Goal: Task Accomplishment & Management: Manage account settings

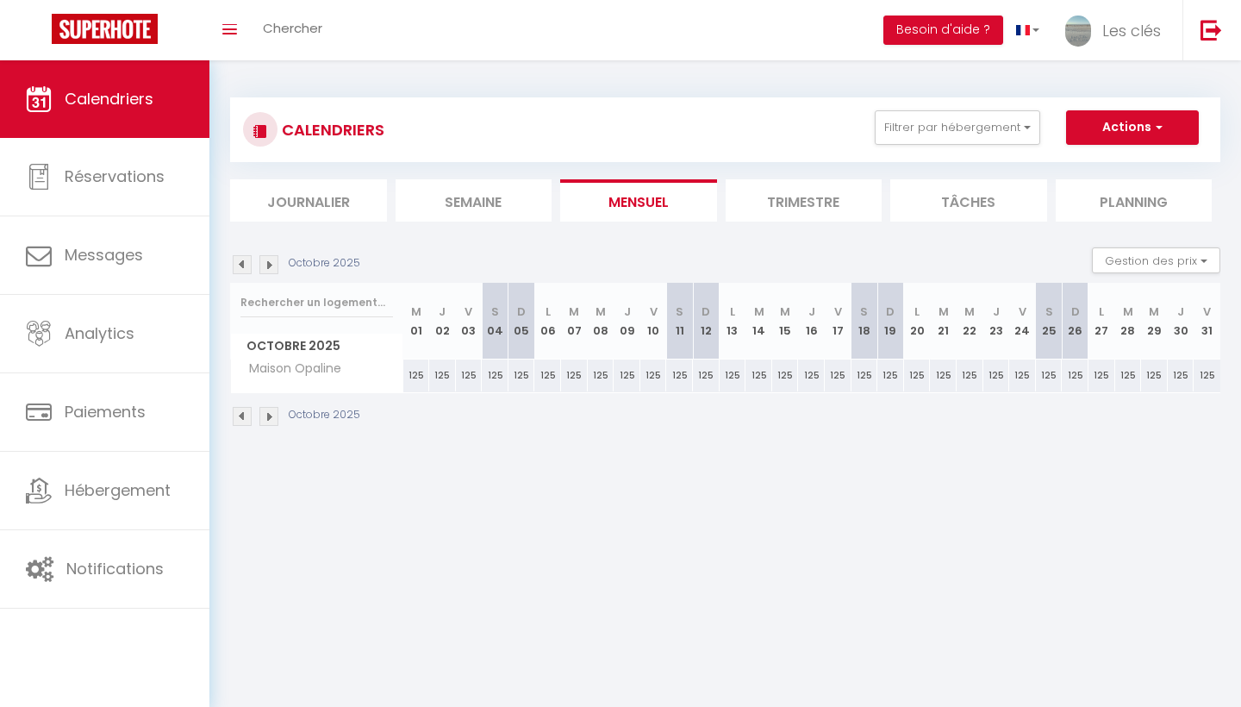
click at [944, 120] on button "Filtrer par hébergement" at bounding box center [957, 127] width 165 height 34
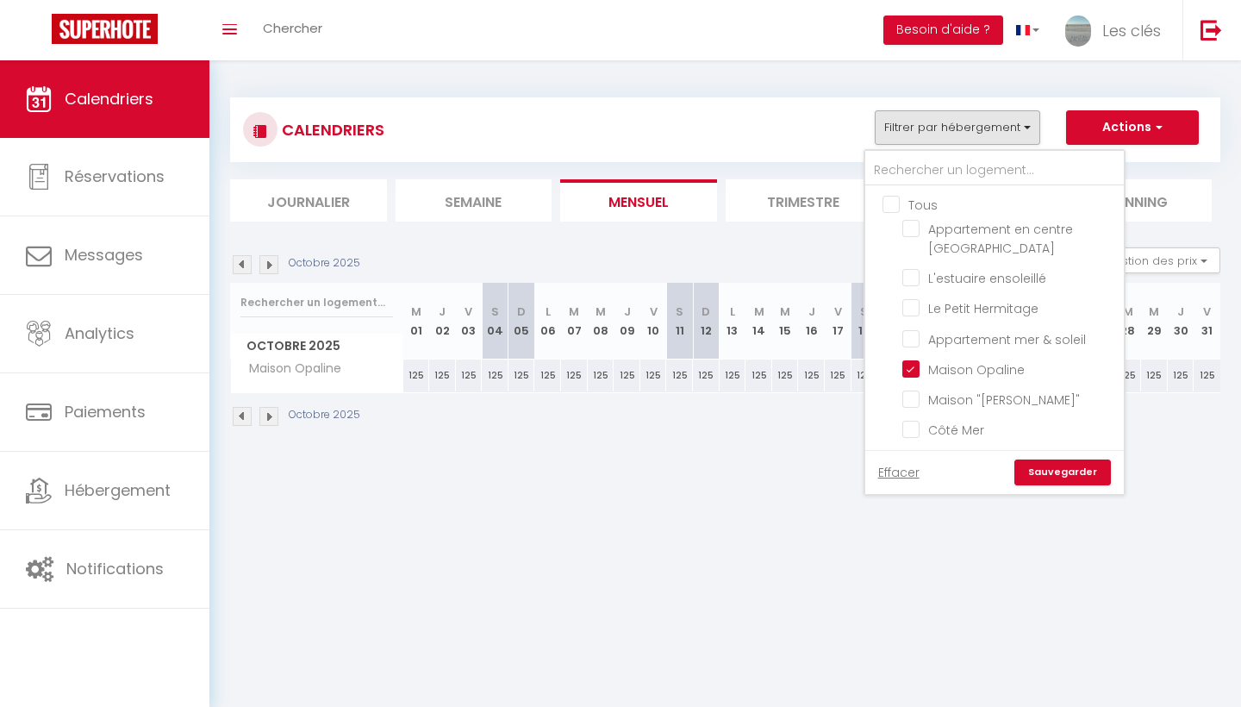
click at [883, 201] on ul "Tous Appartement en centre du Touquet L'estuaire ensoleillé [GEOGRAPHIC_DATA] A…" at bounding box center [994, 559] width 259 height 746
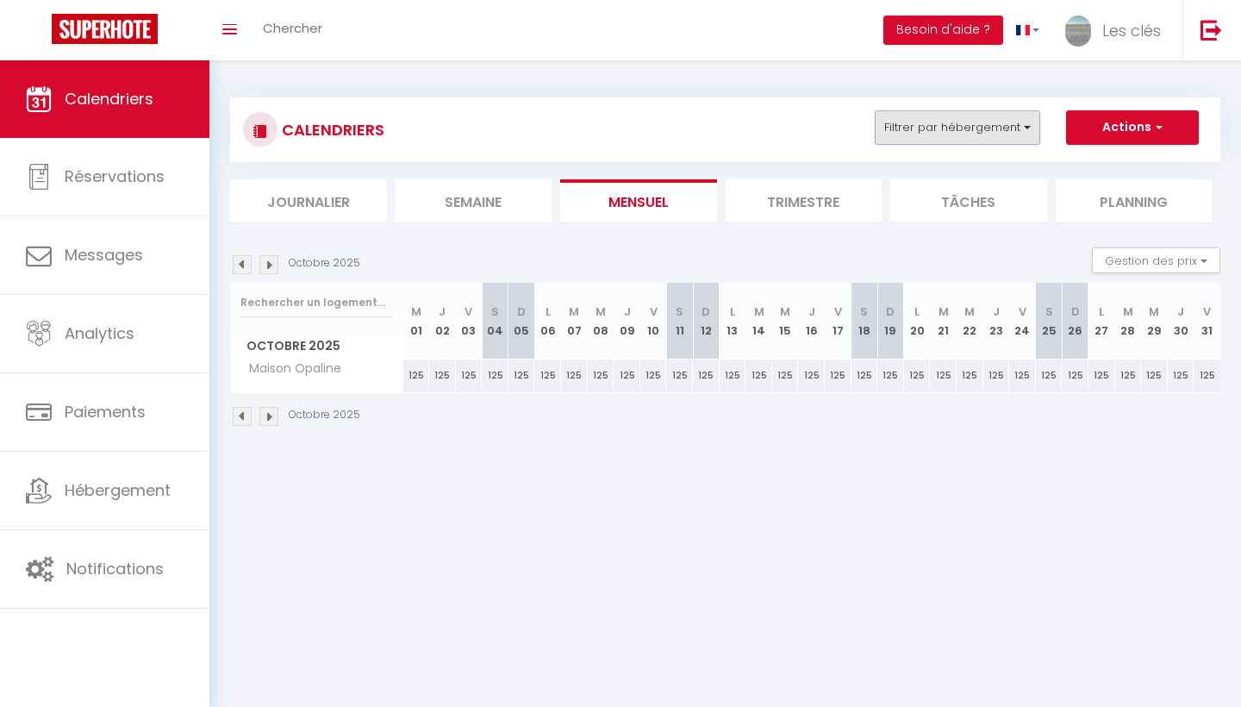
click at [908, 132] on button "Filtrer par hébergement" at bounding box center [957, 127] width 165 height 34
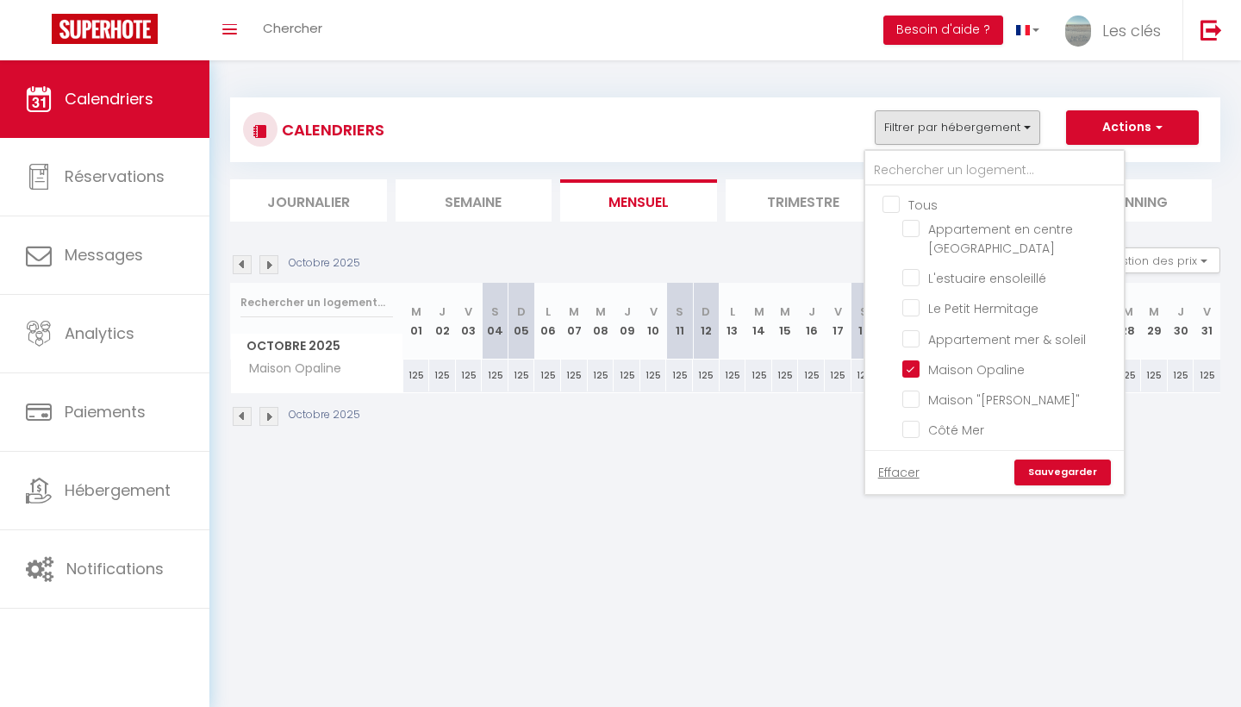
click at [891, 208] on input "Tous" at bounding box center [1012, 203] width 259 height 17
checkbox input "true"
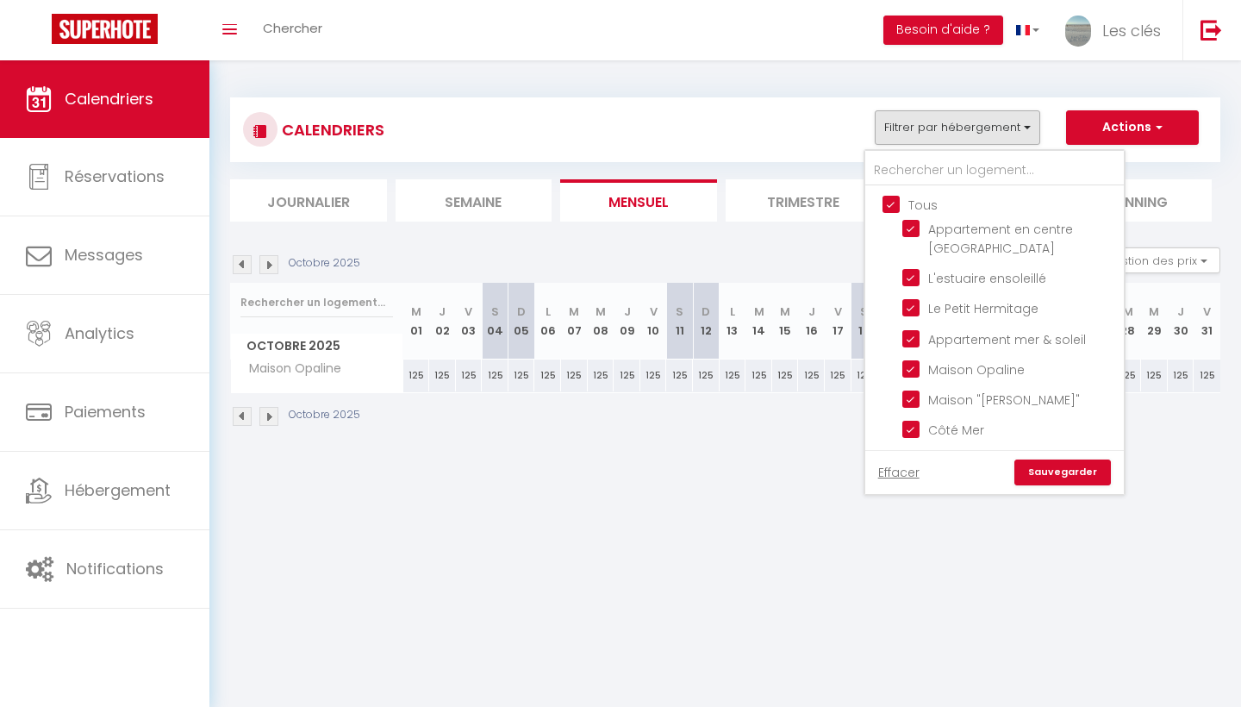
checkbox input "true"
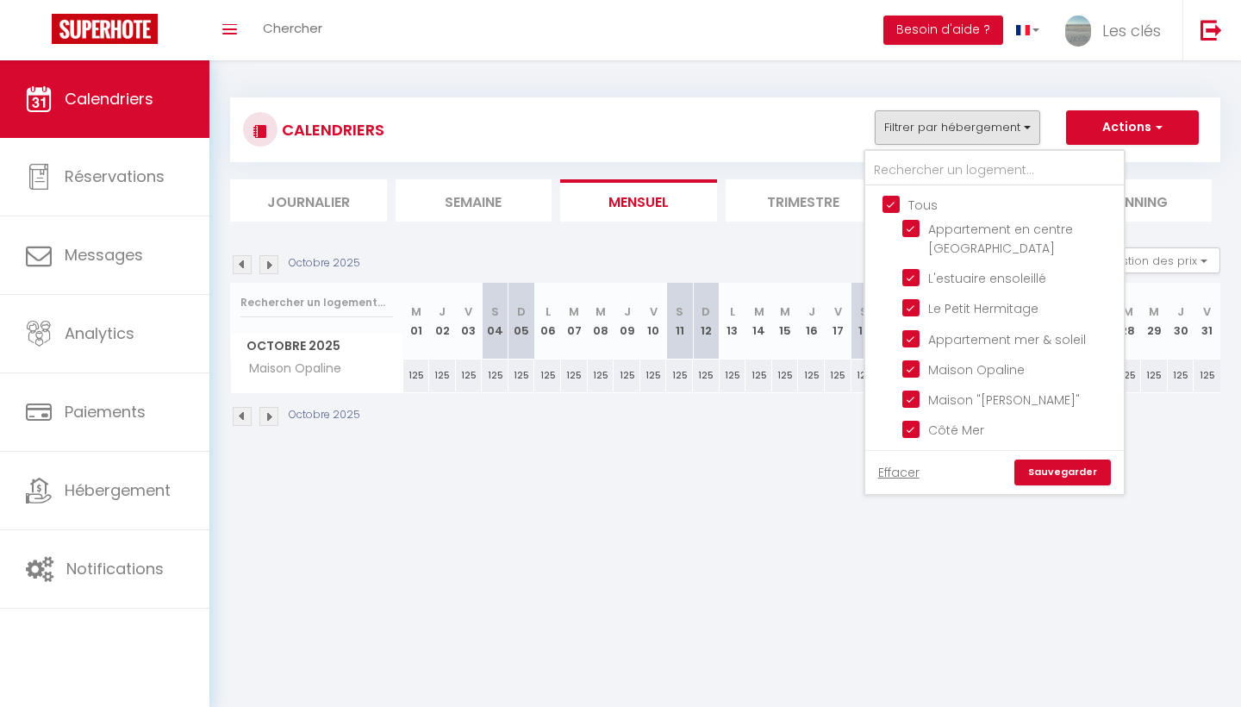
checkbox input "true"
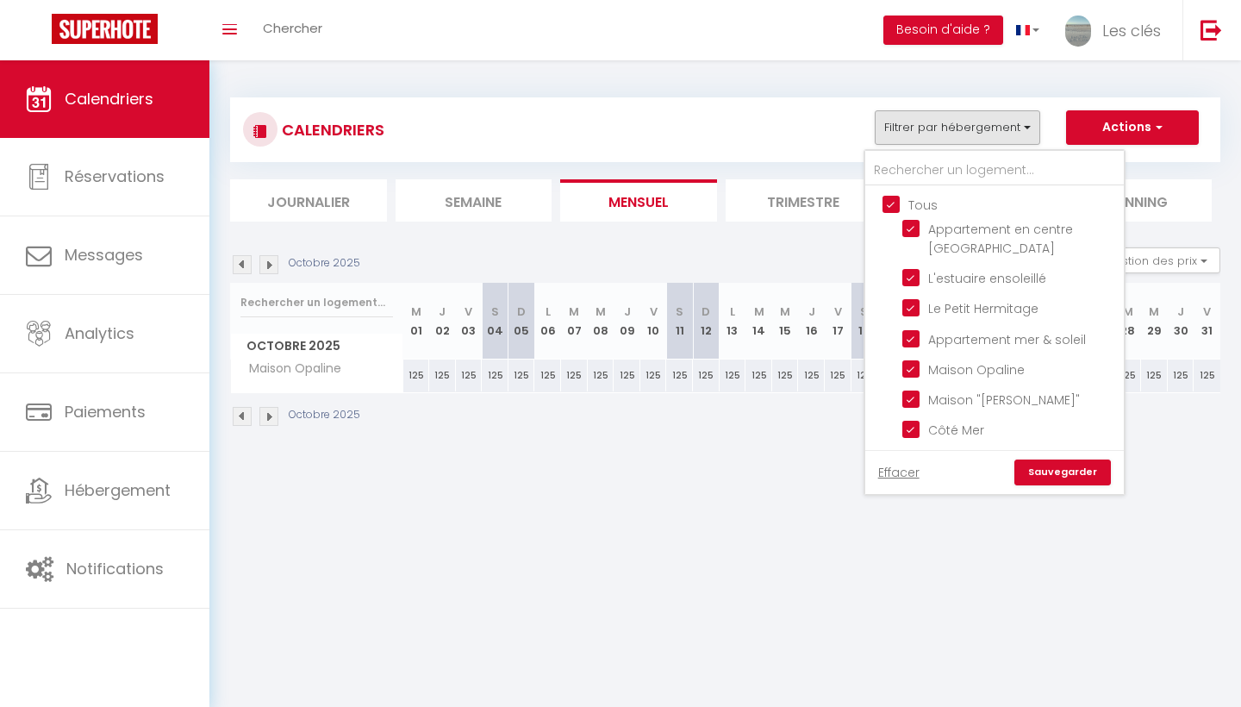
checkbox input "true"
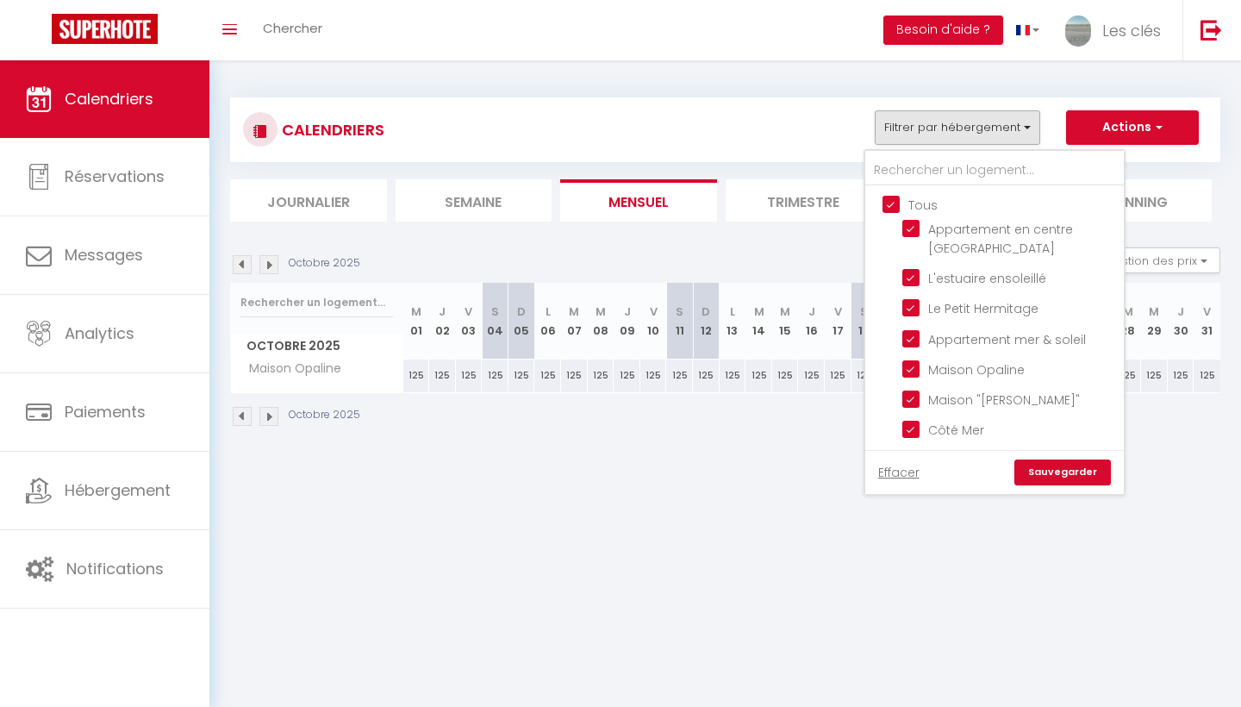
checkbox input "true"
click at [1046, 480] on link "Sauvegarder" at bounding box center [1062, 472] width 97 height 26
select select "0"
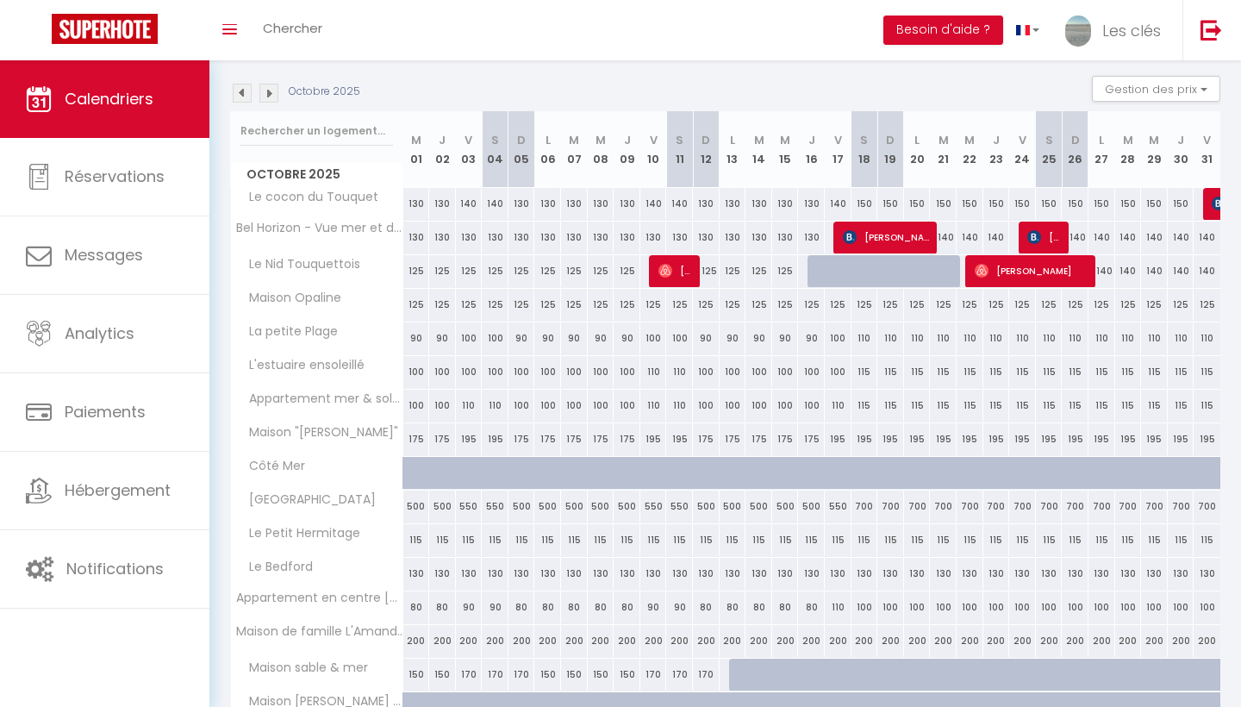
scroll to position [172, 0]
click at [1036, 232] on img at bounding box center [1034, 236] width 14 height 14
select select "KO"
select select
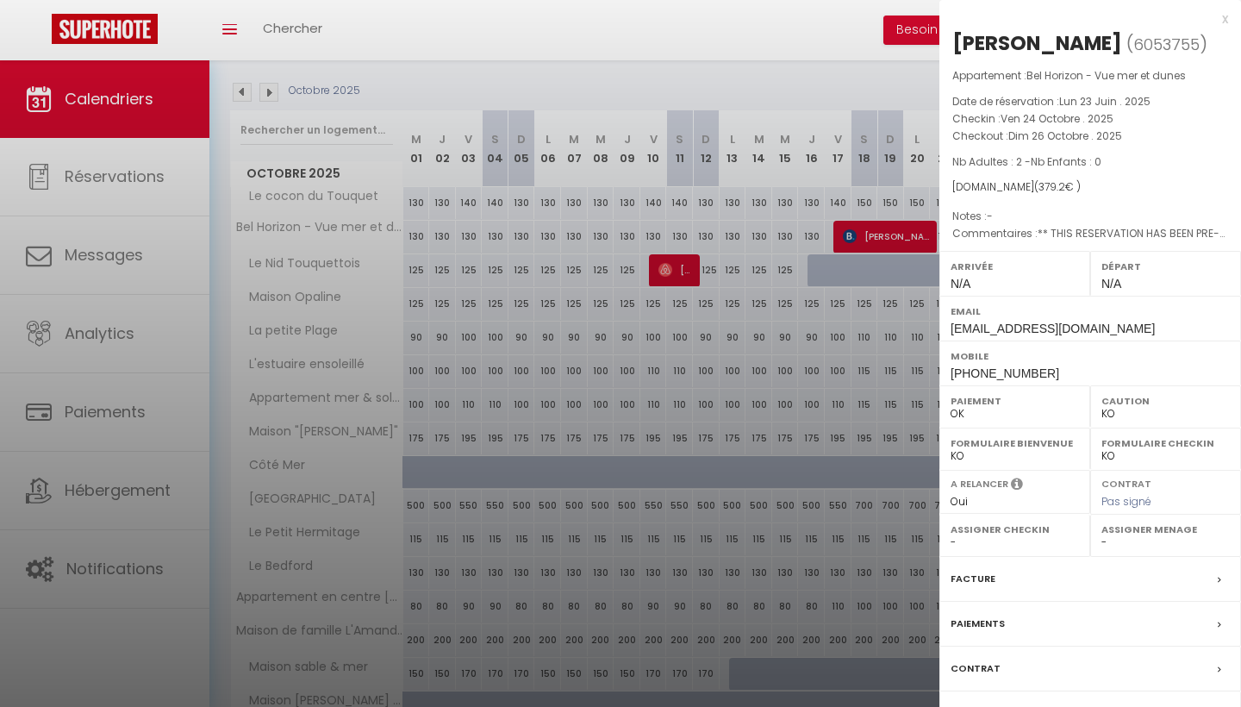
click at [1226, 15] on div "x" at bounding box center [1083, 19] width 289 height 21
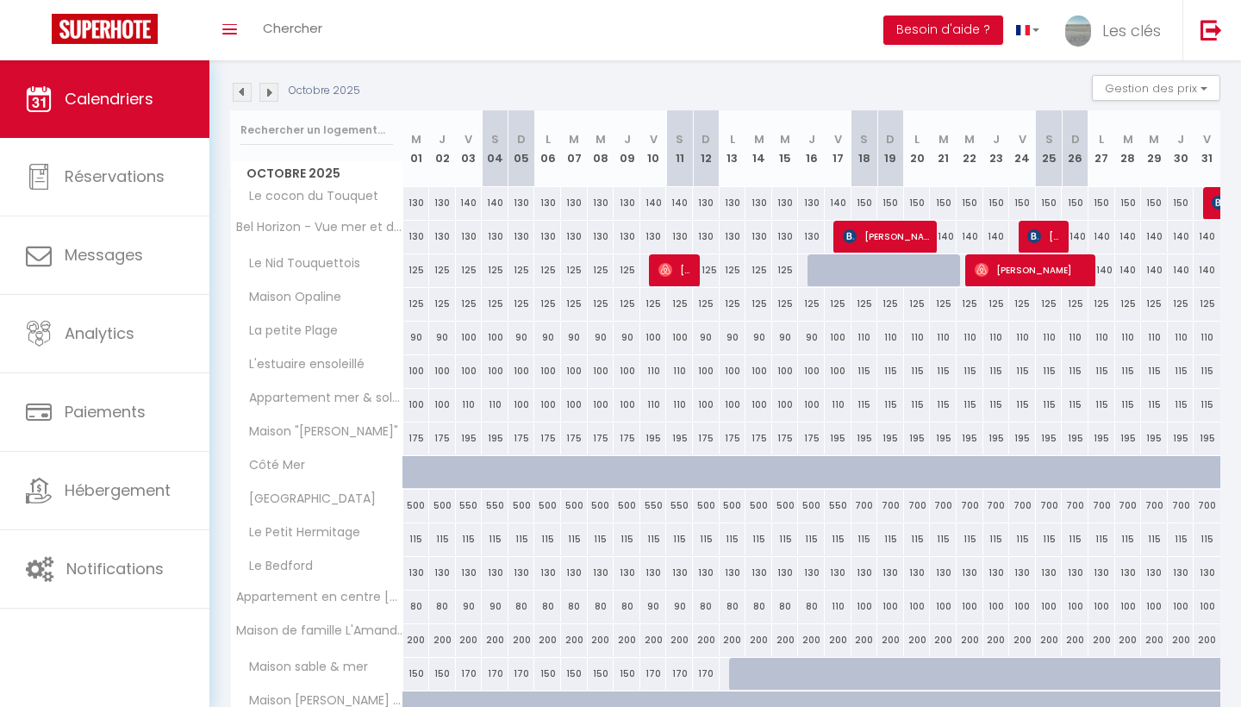
click at [1029, 265] on span "[PERSON_NAME]" at bounding box center [1032, 269] width 115 height 33
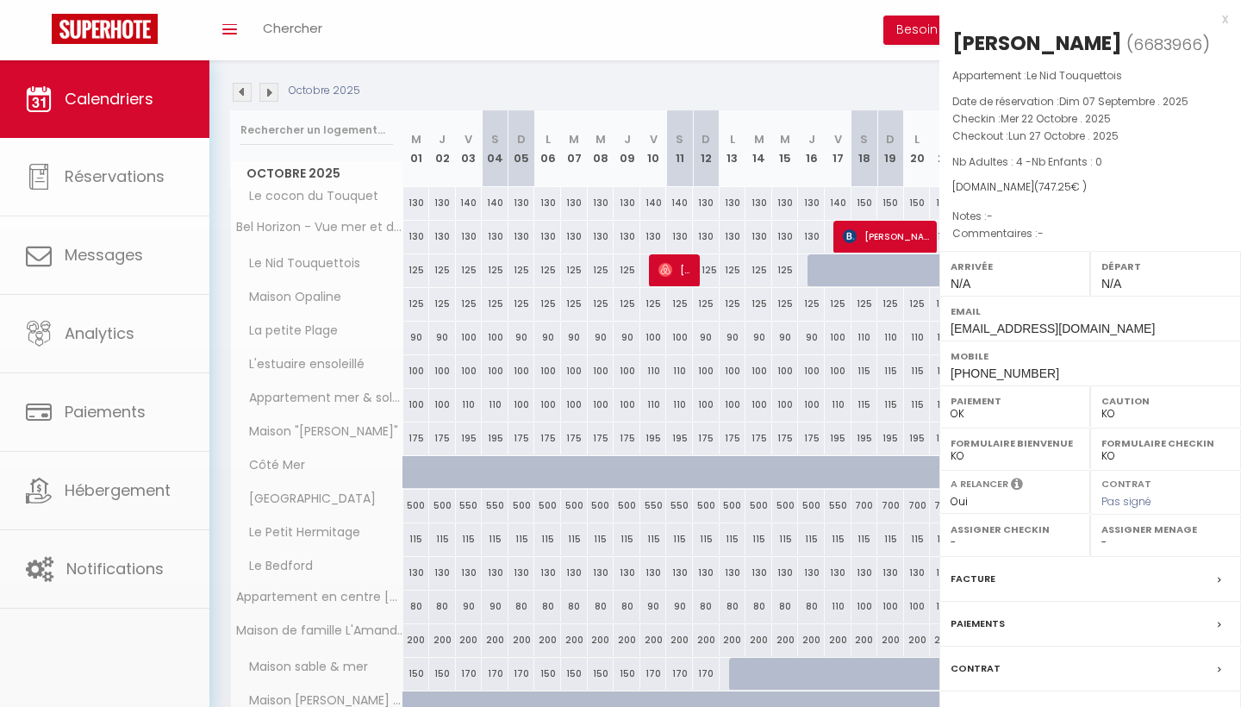
select select "OK"
select select "45079"
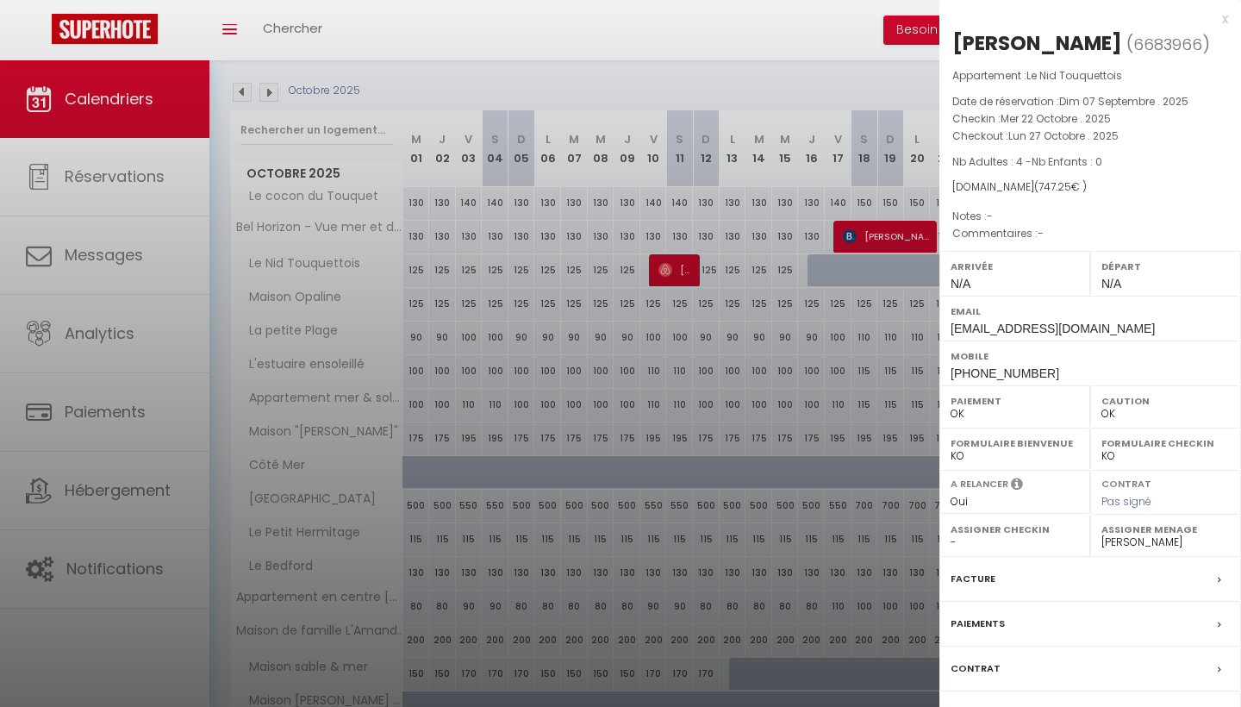
click at [1222, 21] on div "x" at bounding box center [1083, 19] width 289 height 21
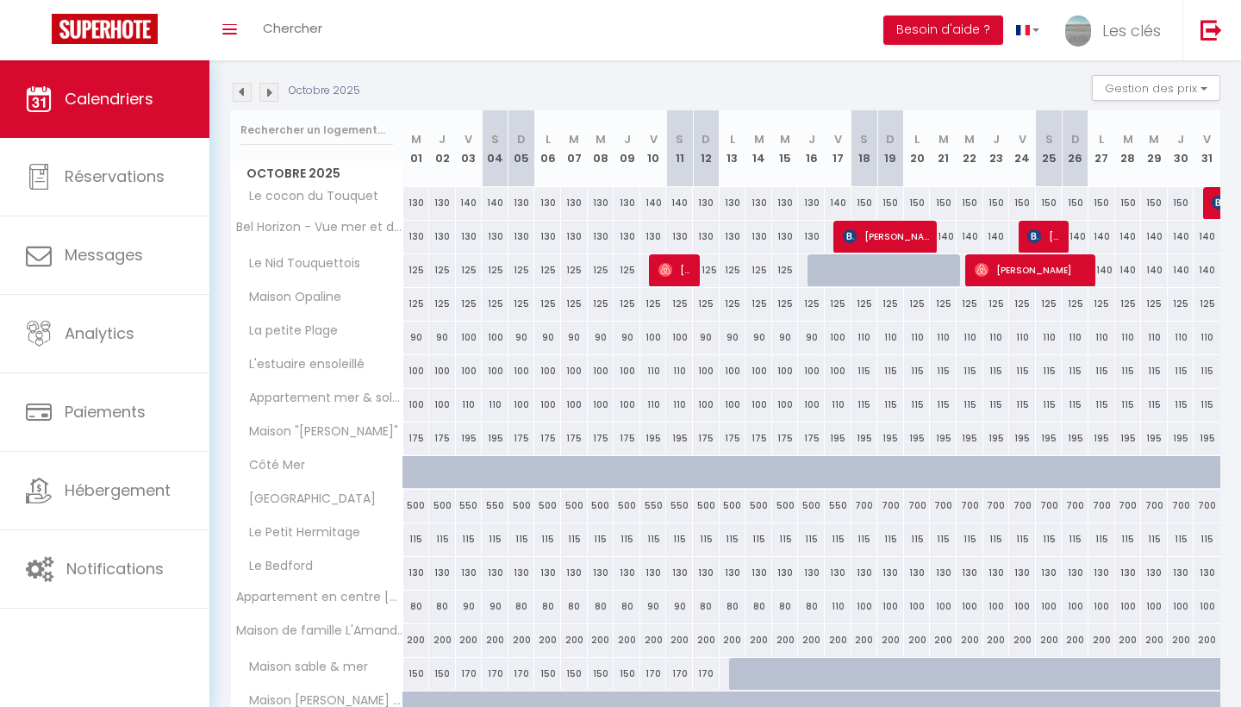
click at [1213, 197] on img at bounding box center [1219, 203] width 14 height 14
select select "KO"
select select
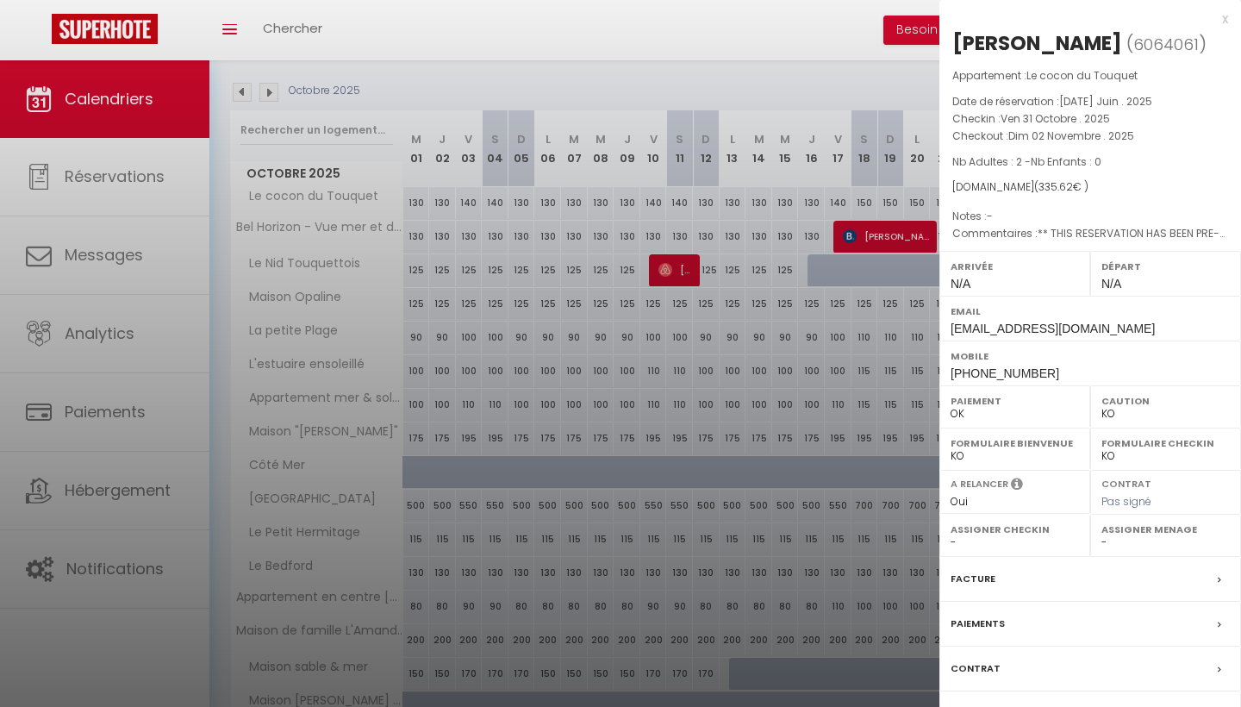
click at [1224, 16] on div "x" at bounding box center [1083, 19] width 289 height 21
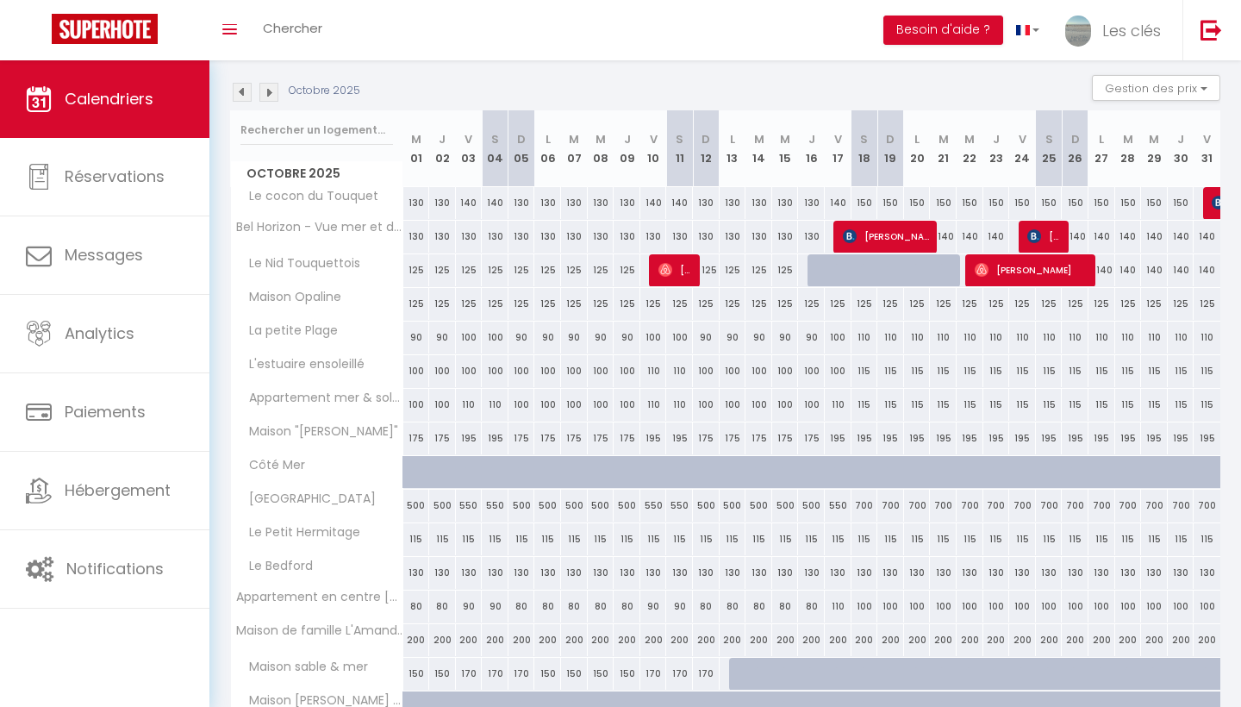
click at [1210, 203] on div at bounding box center [1216, 203] width 27 height 33
click at [1219, 201] on img at bounding box center [1219, 203] width 14 height 14
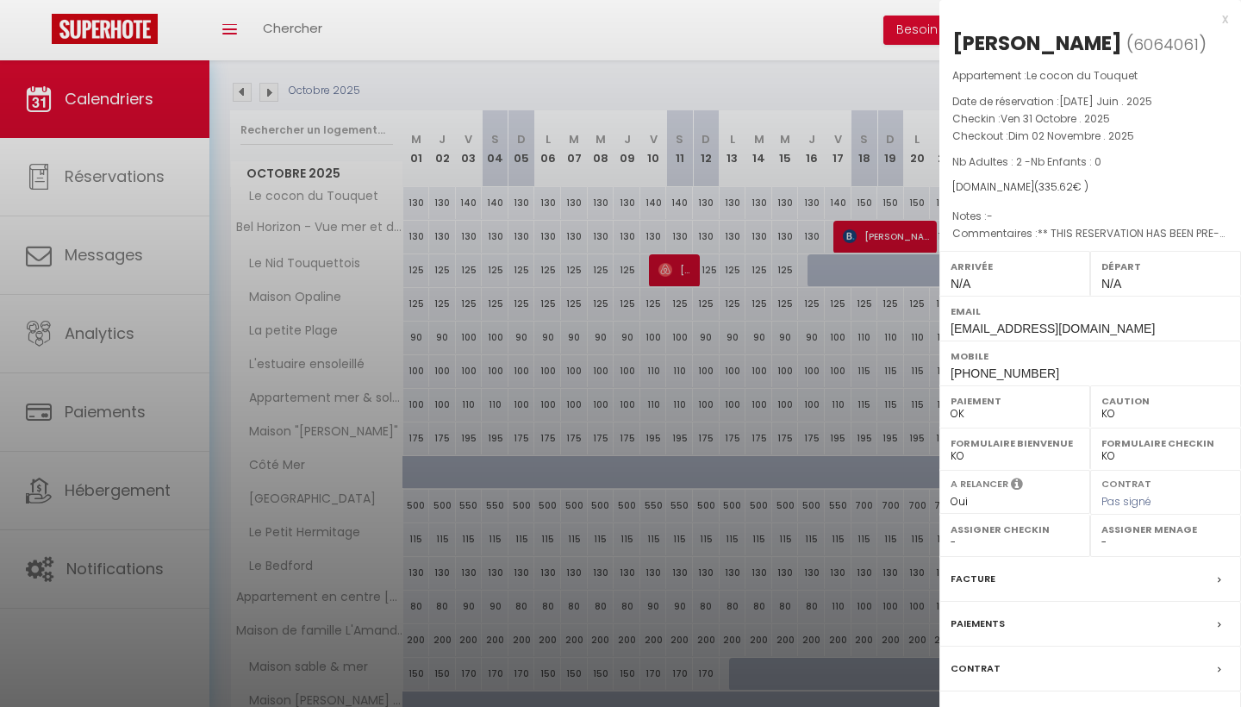
click at [1221, 19] on div "x" at bounding box center [1083, 19] width 289 height 21
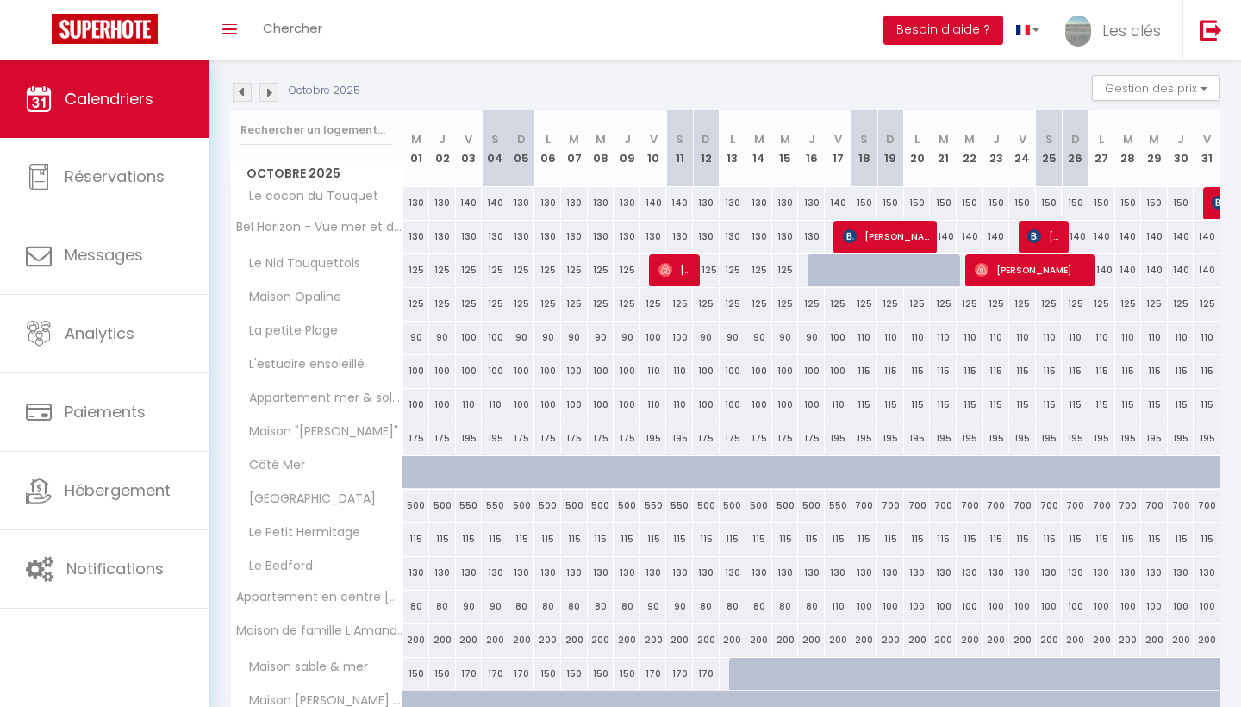
click at [683, 268] on span "[PERSON_NAME]" at bounding box center [675, 269] width 35 height 33
select select "OK"
select select "45079"
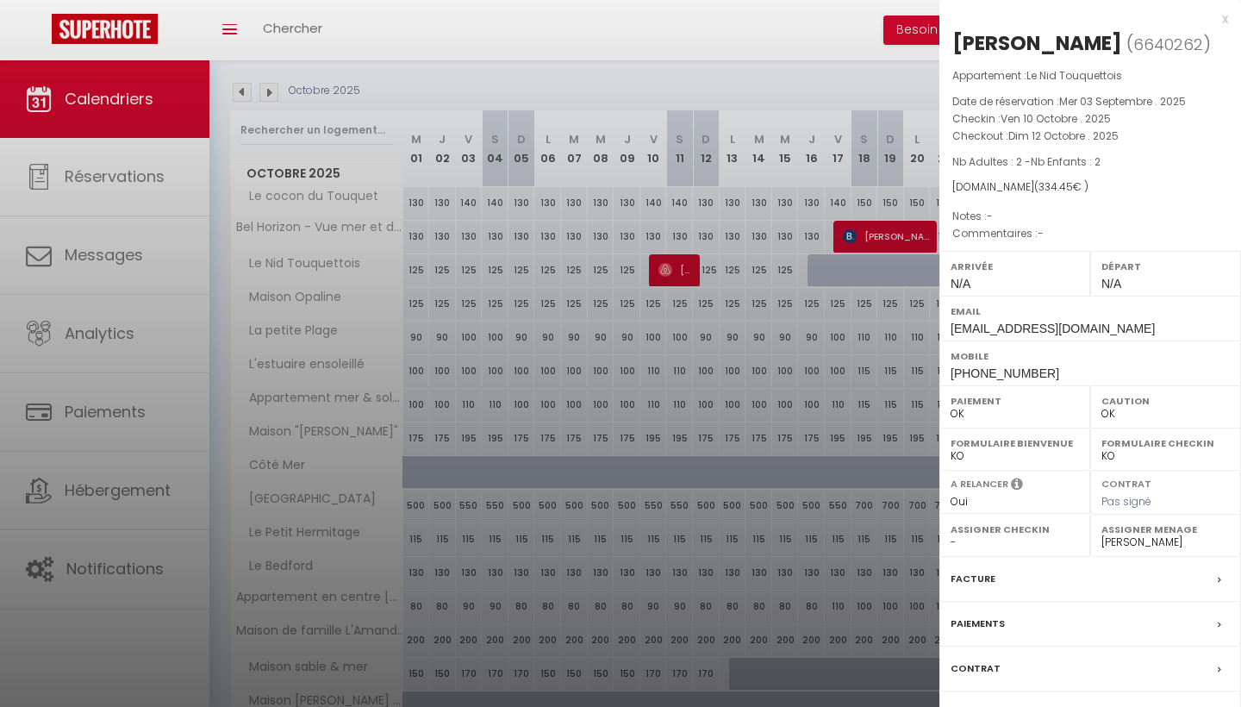
click at [1225, 9] on div "x" at bounding box center [1083, 19] width 289 height 21
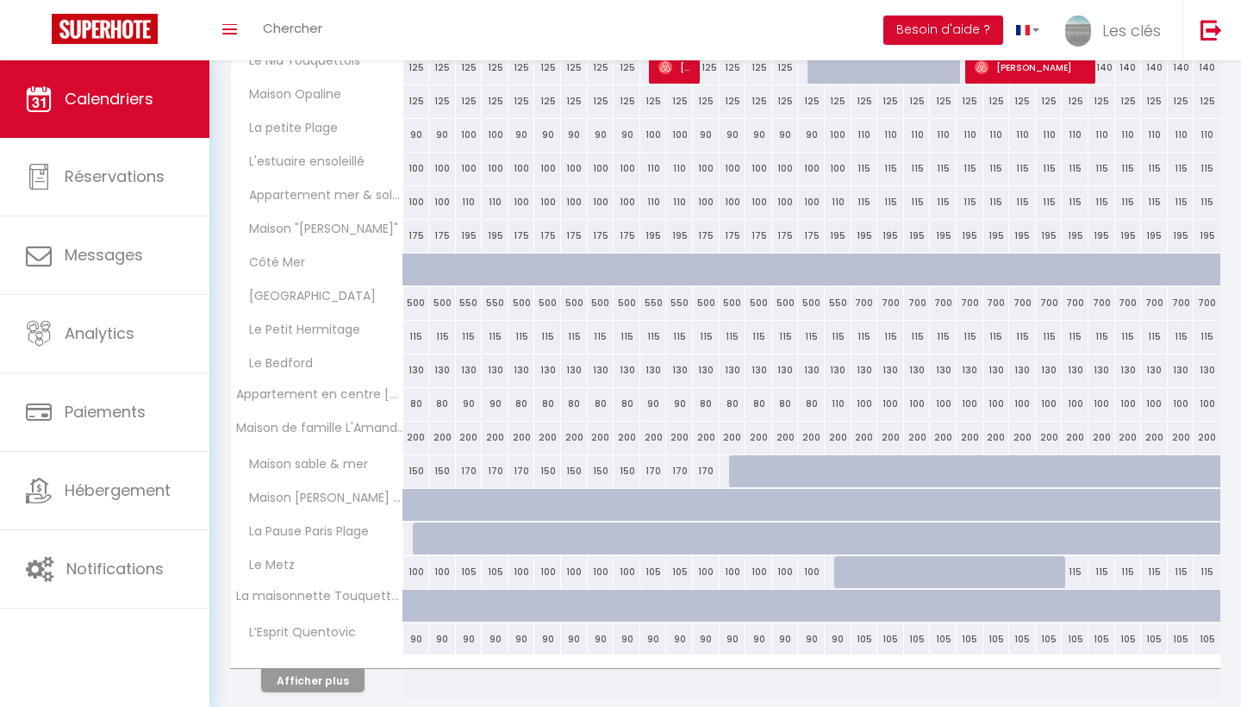
scroll to position [373, 0]
click at [338, 680] on button "Afficher plus" at bounding box center [312, 682] width 103 height 23
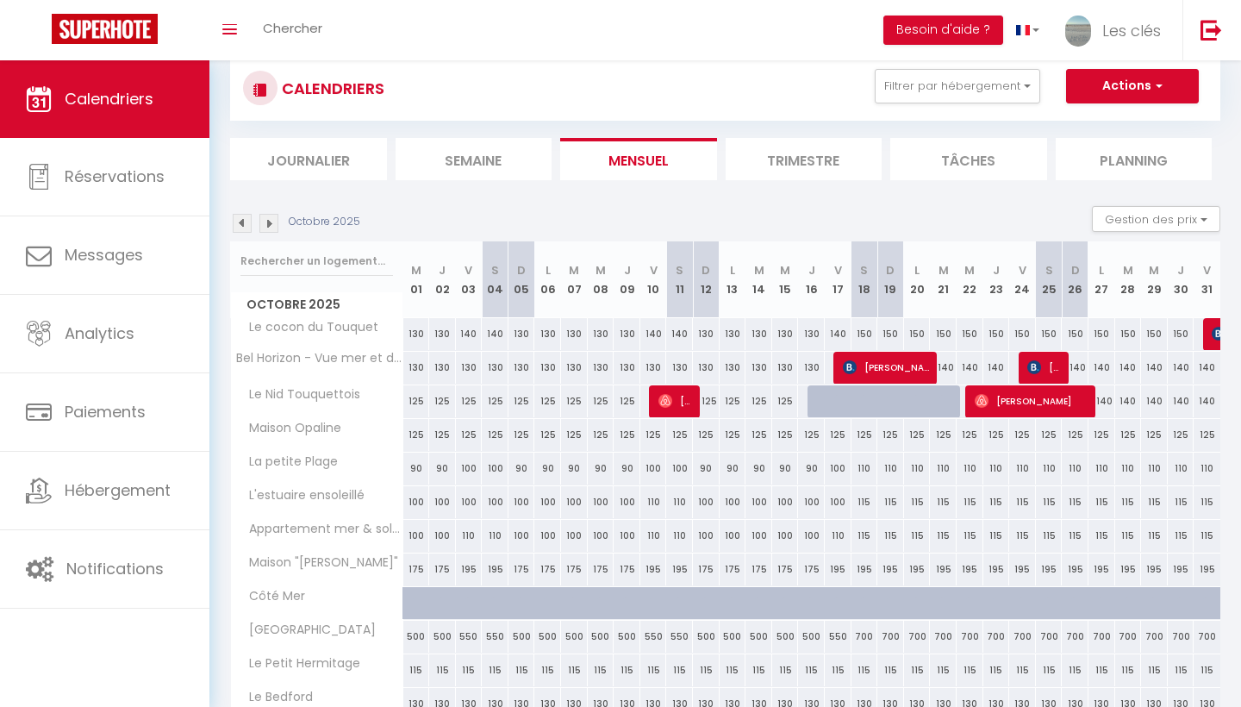
scroll to position [33, 0]
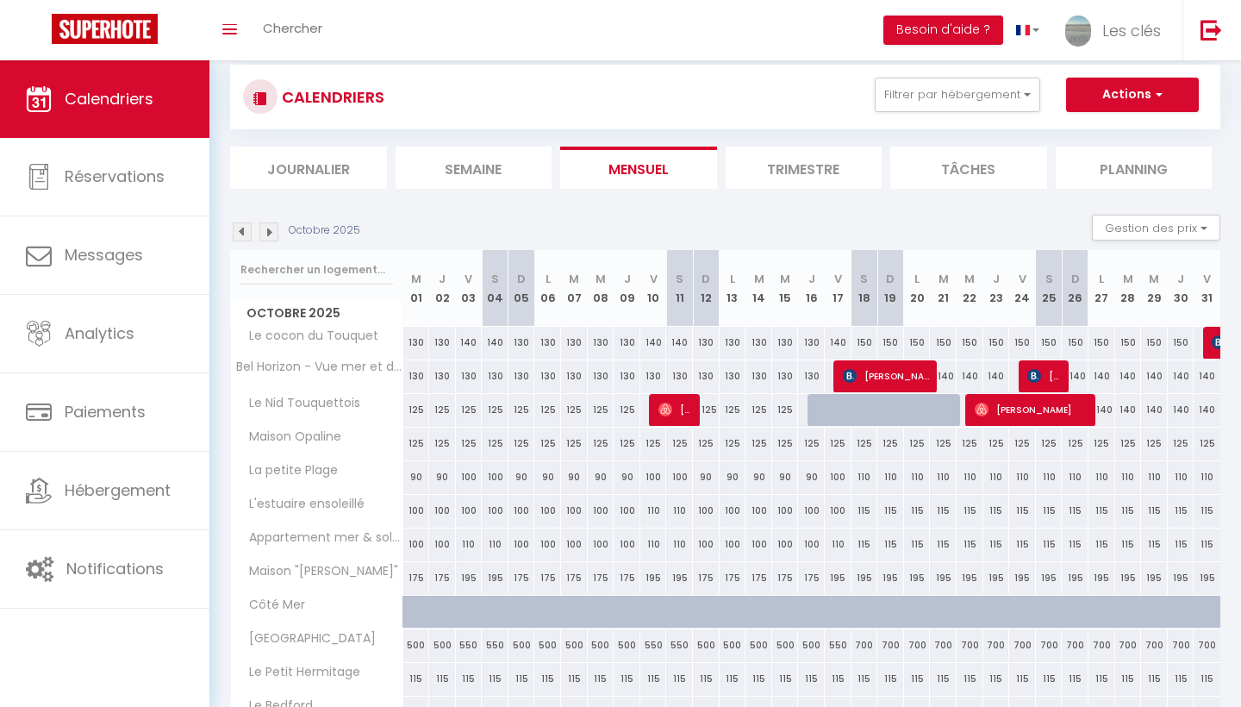
click at [234, 225] on img at bounding box center [242, 231] width 19 height 19
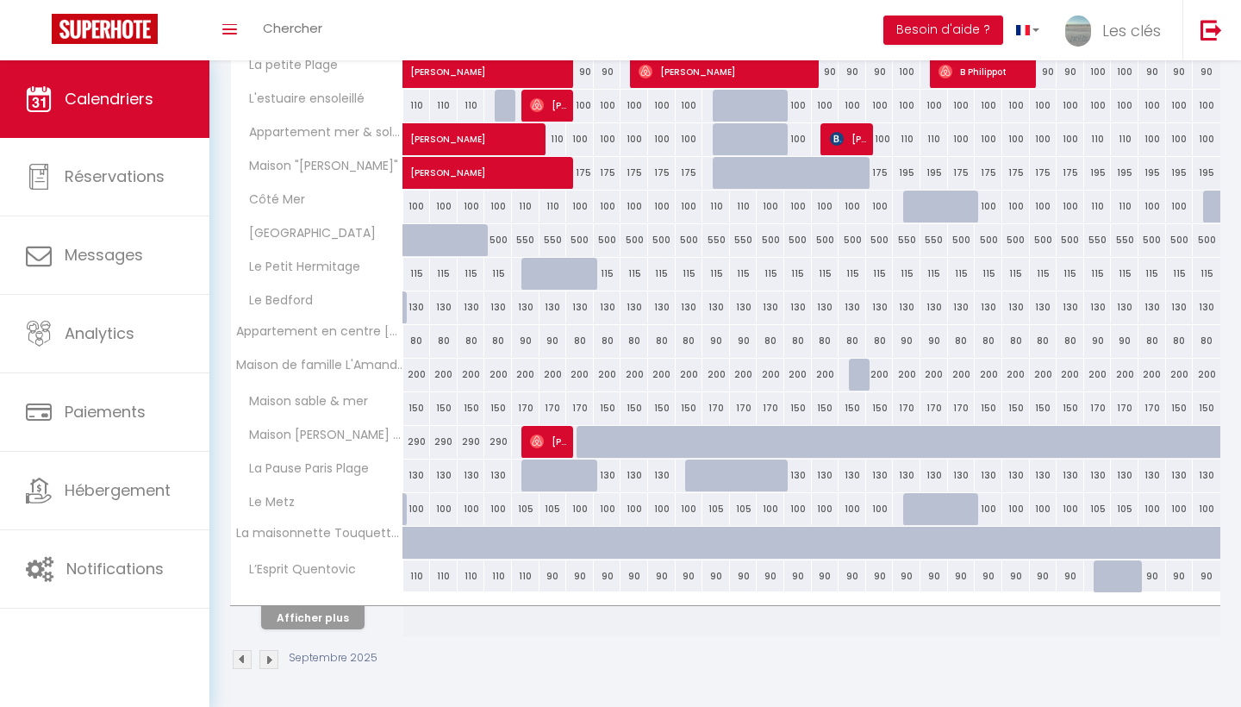
scroll to position [437, 0]
click at [346, 595] on div at bounding box center [317, 600] width 172 height 11
click at [323, 620] on button "Afficher plus" at bounding box center [312, 618] width 103 height 23
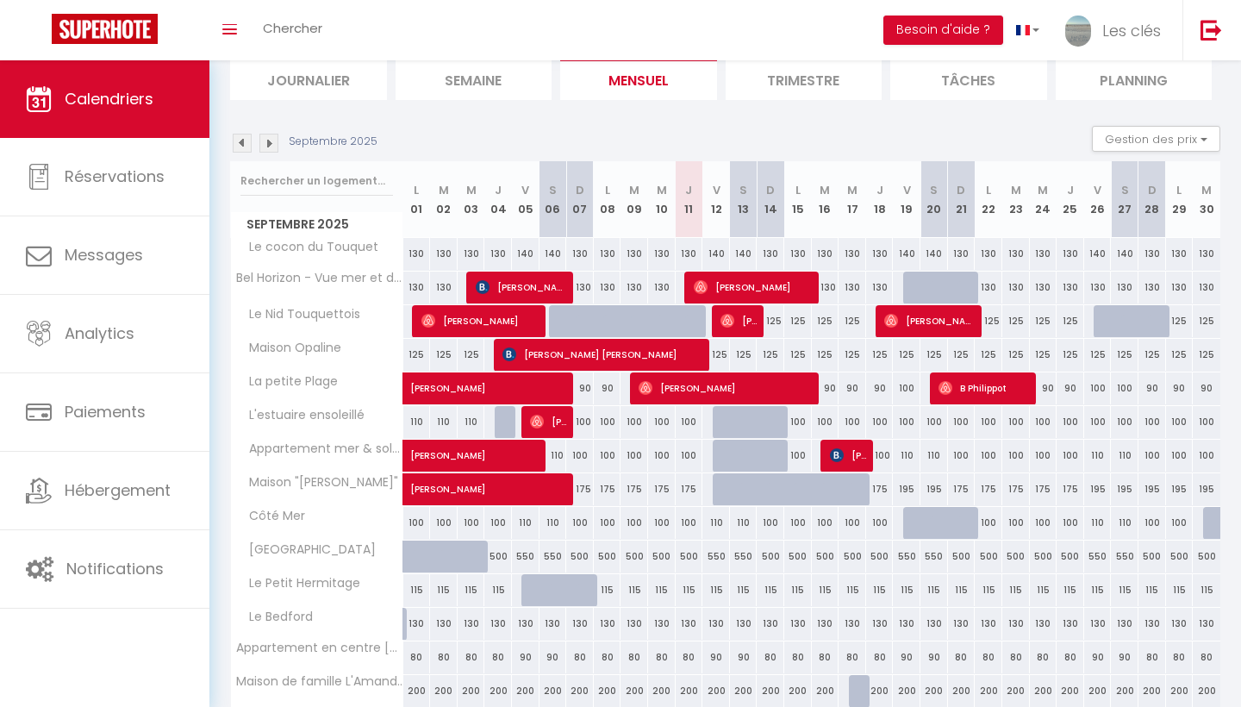
scroll to position [119, 0]
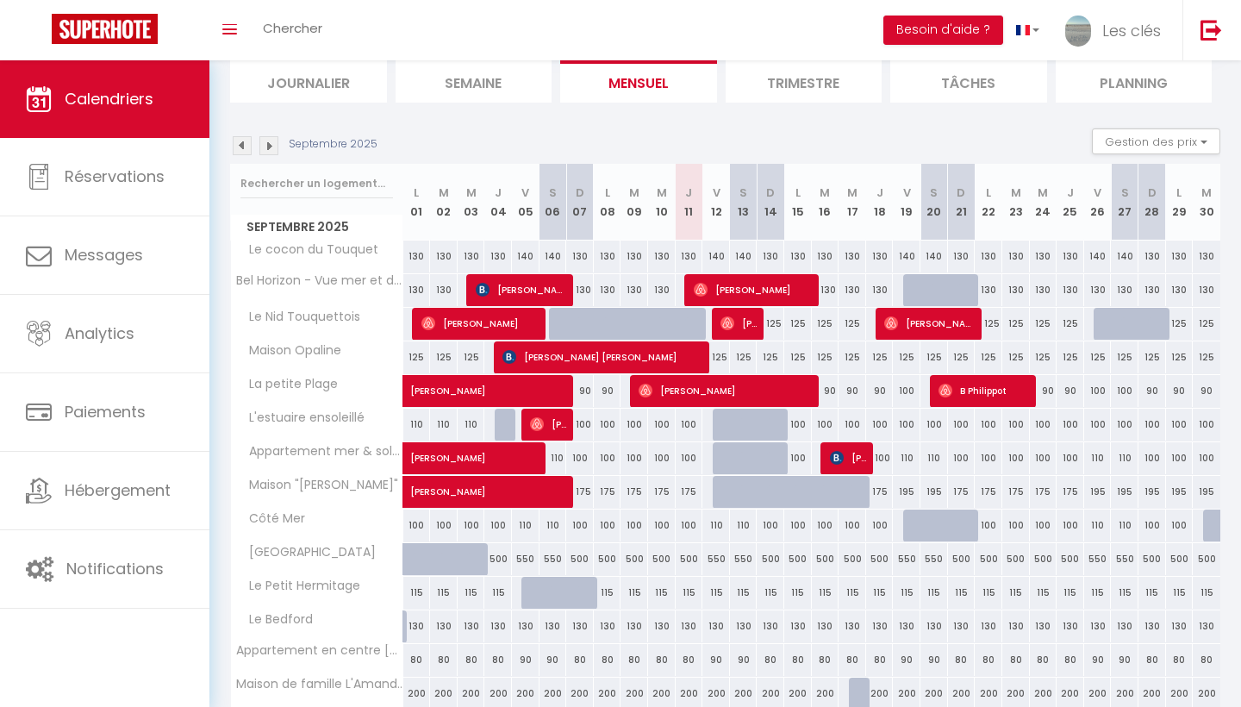
click at [836, 451] on img at bounding box center [837, 458] width 14 height 14
select select "KO"
select select
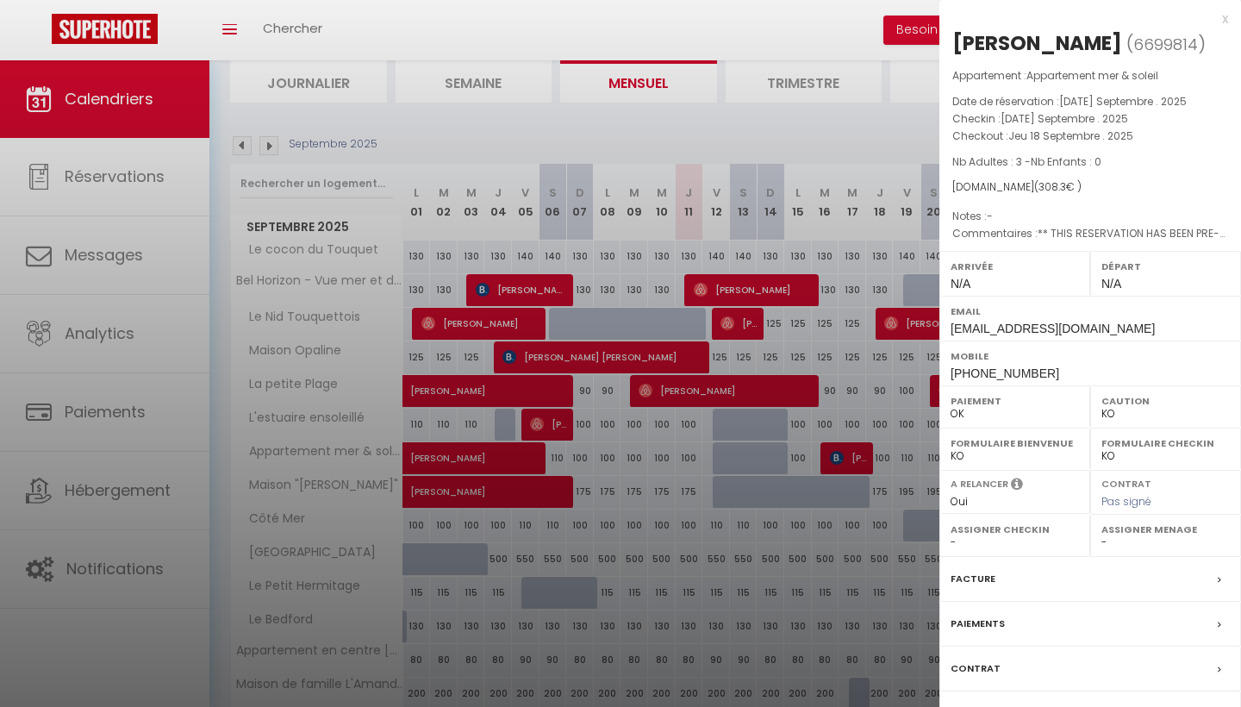
click at [864, 108] on div at bounding box center [620, 353] width 1241 height 707
